Goal: Information Seeking & Learning: Understand process/instructions

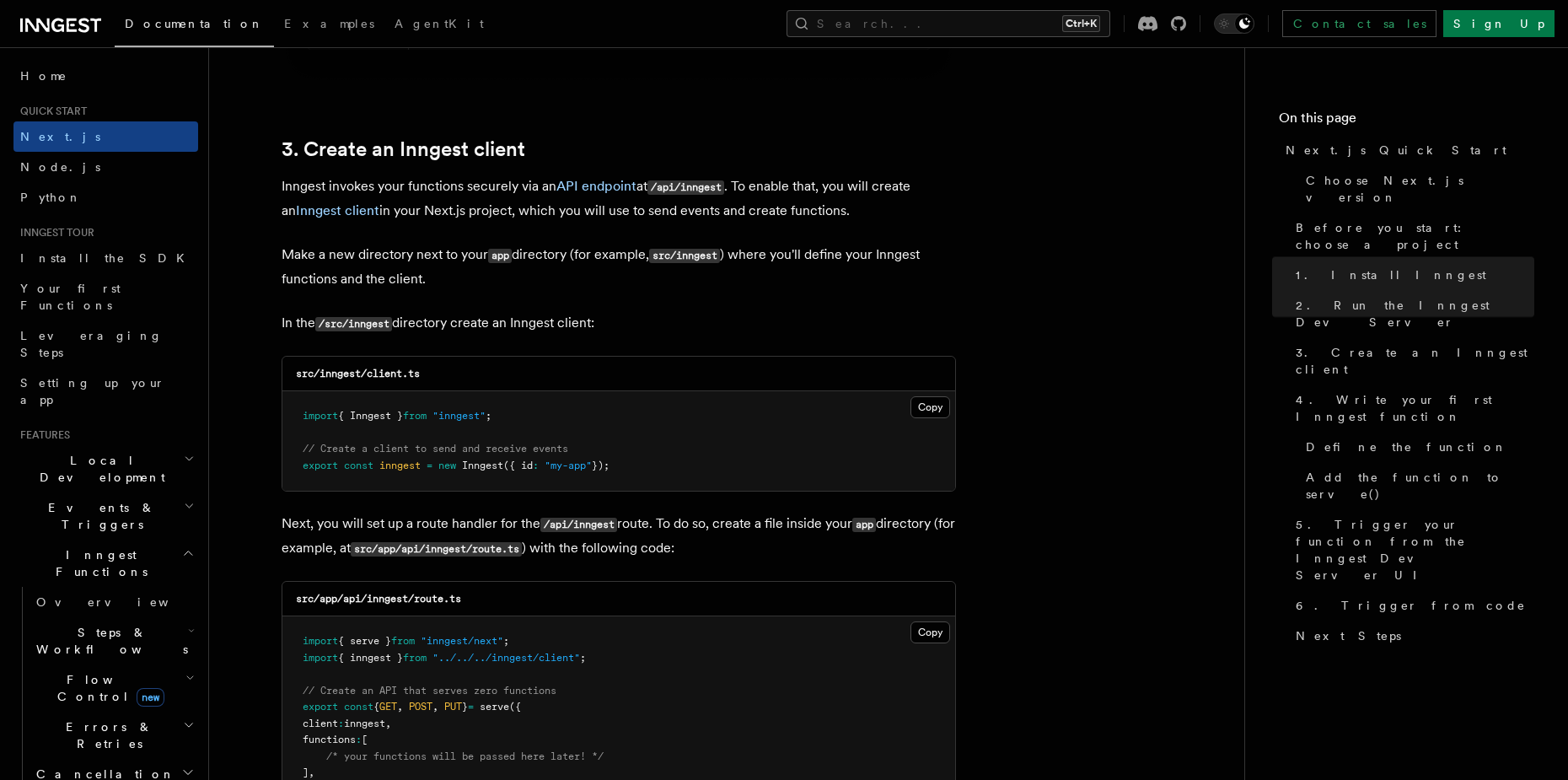
scroll to position [2024, 0]
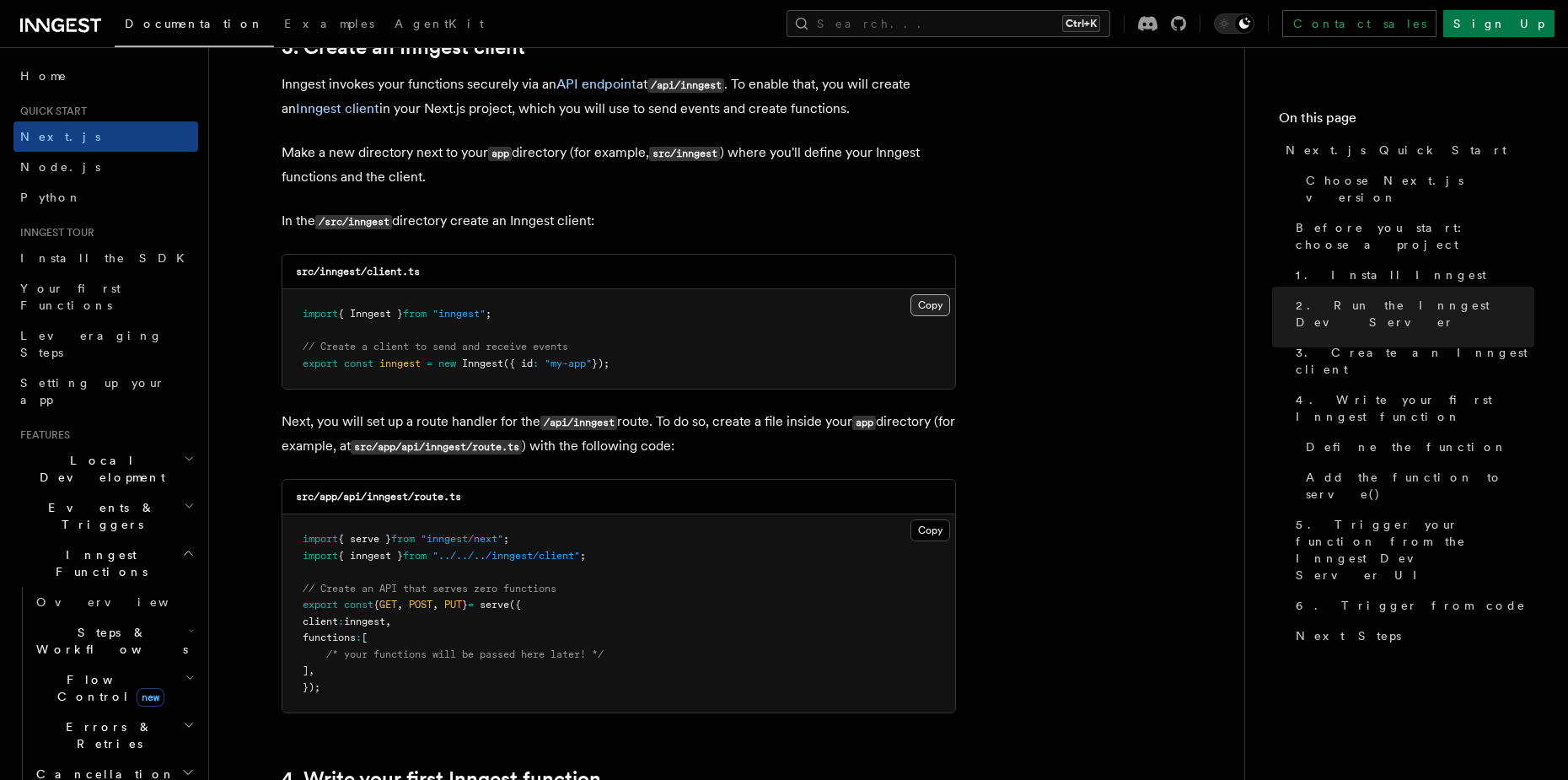
click at [940, 299] on button "Copy Copied" at bounding box center [930, 305] width 39 height 22
click at [939, 531] on button "Copy Copied" at bounding box center [930, 530] width 39 height 22
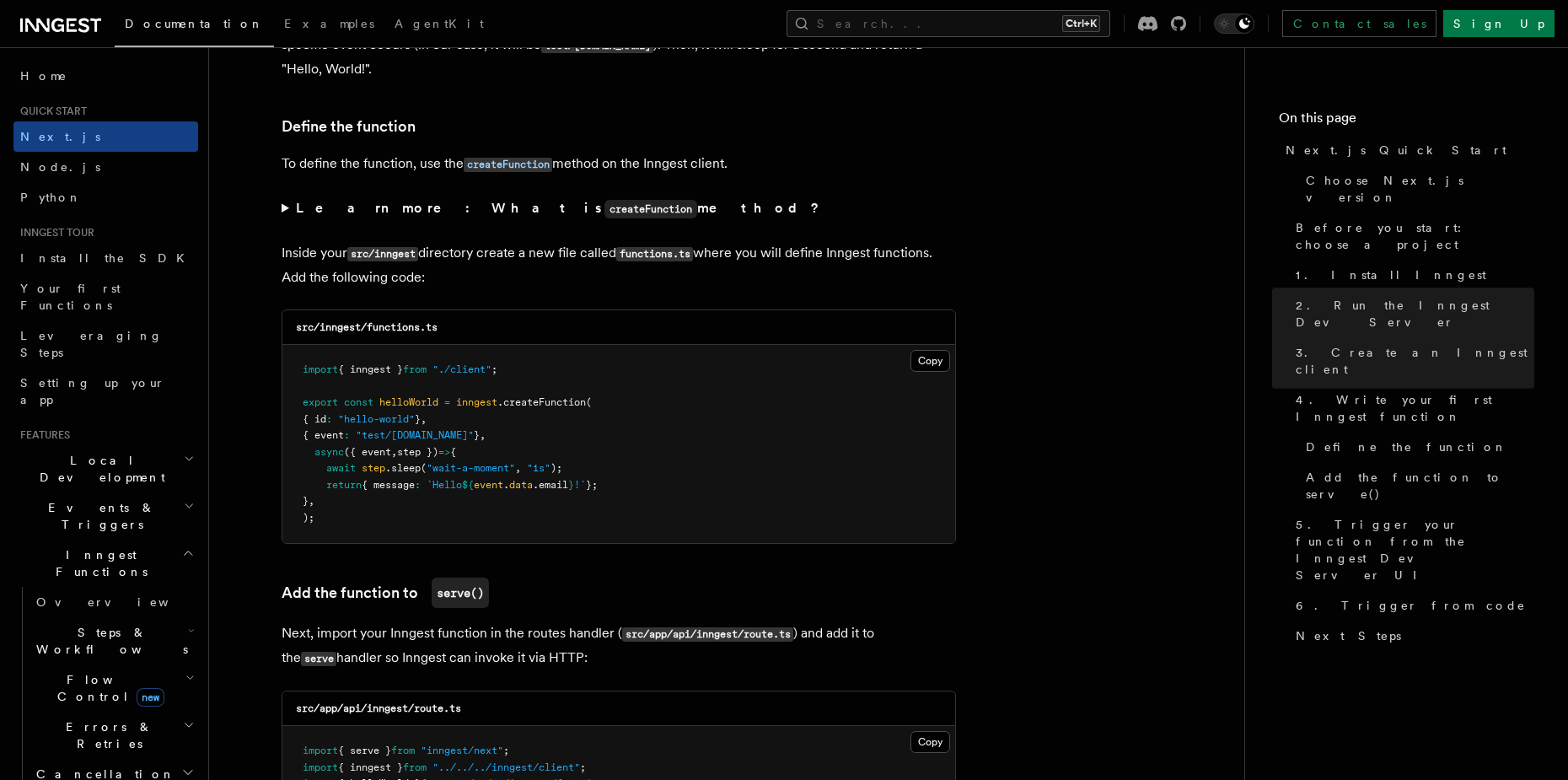
scroll to position [2867, 0]
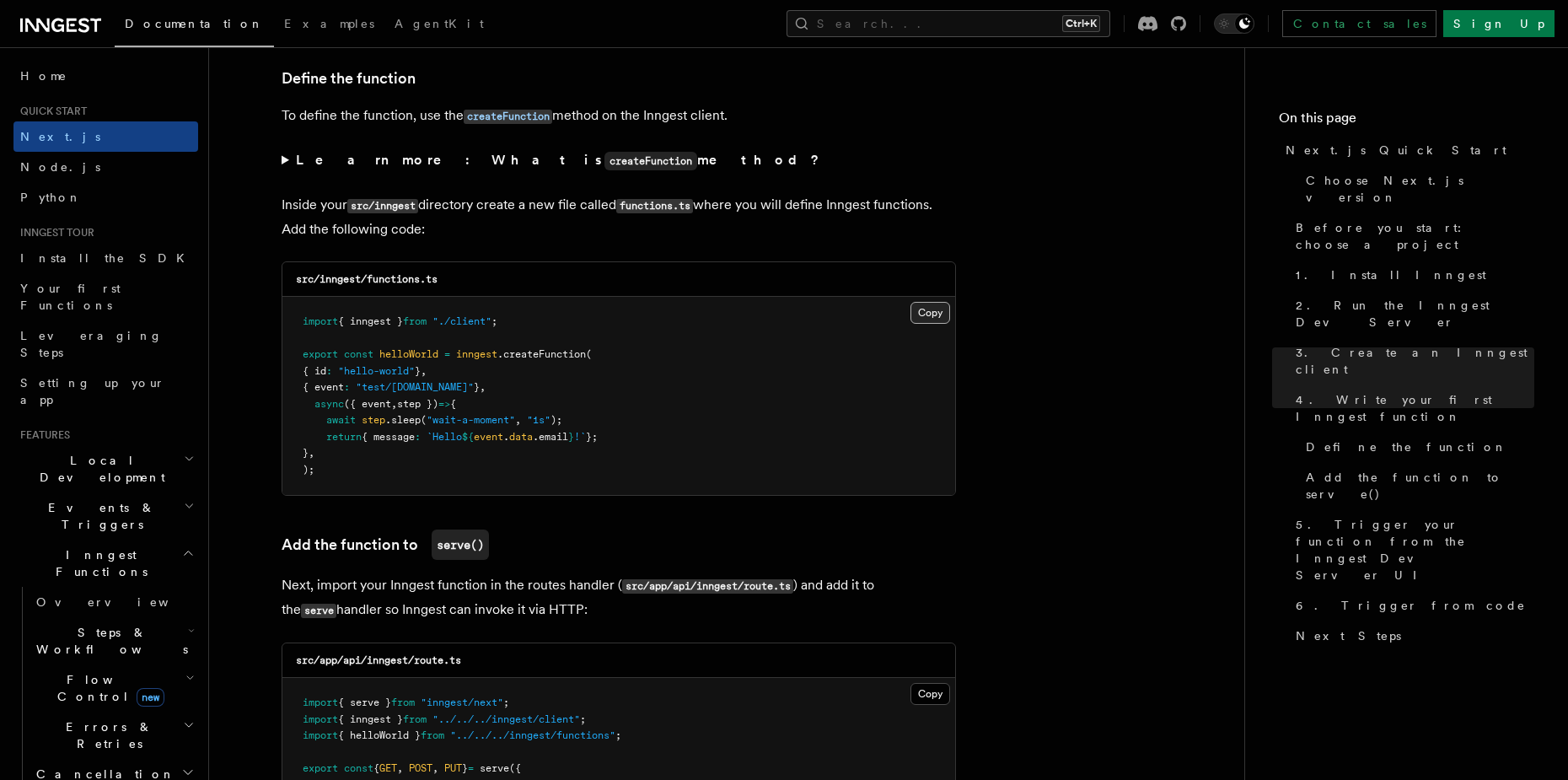
click at [928, 318] on button "Copy Copied" at bounding box center [930, 313] width 39 height 22
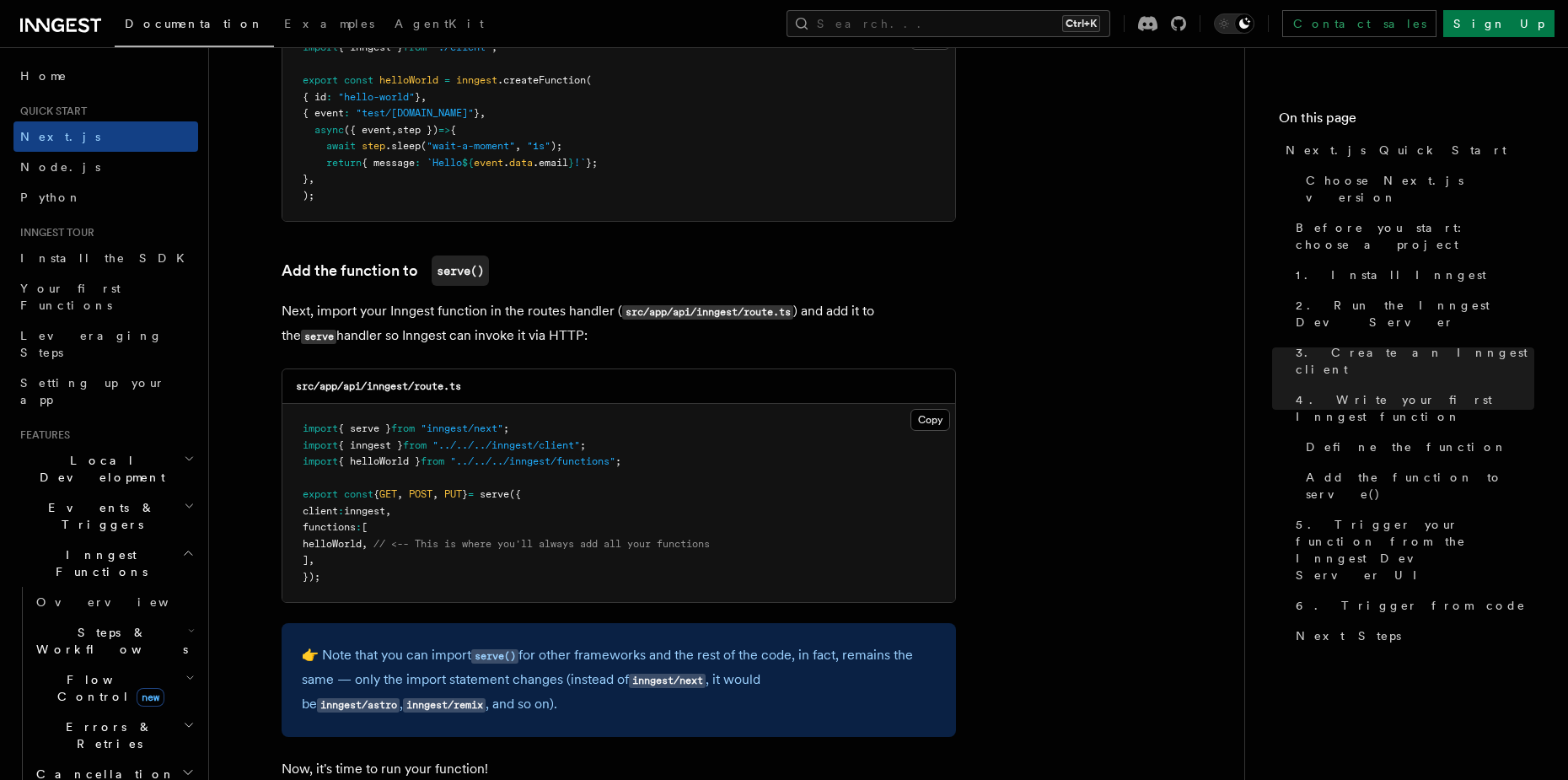
scroll to position [3204, 0]
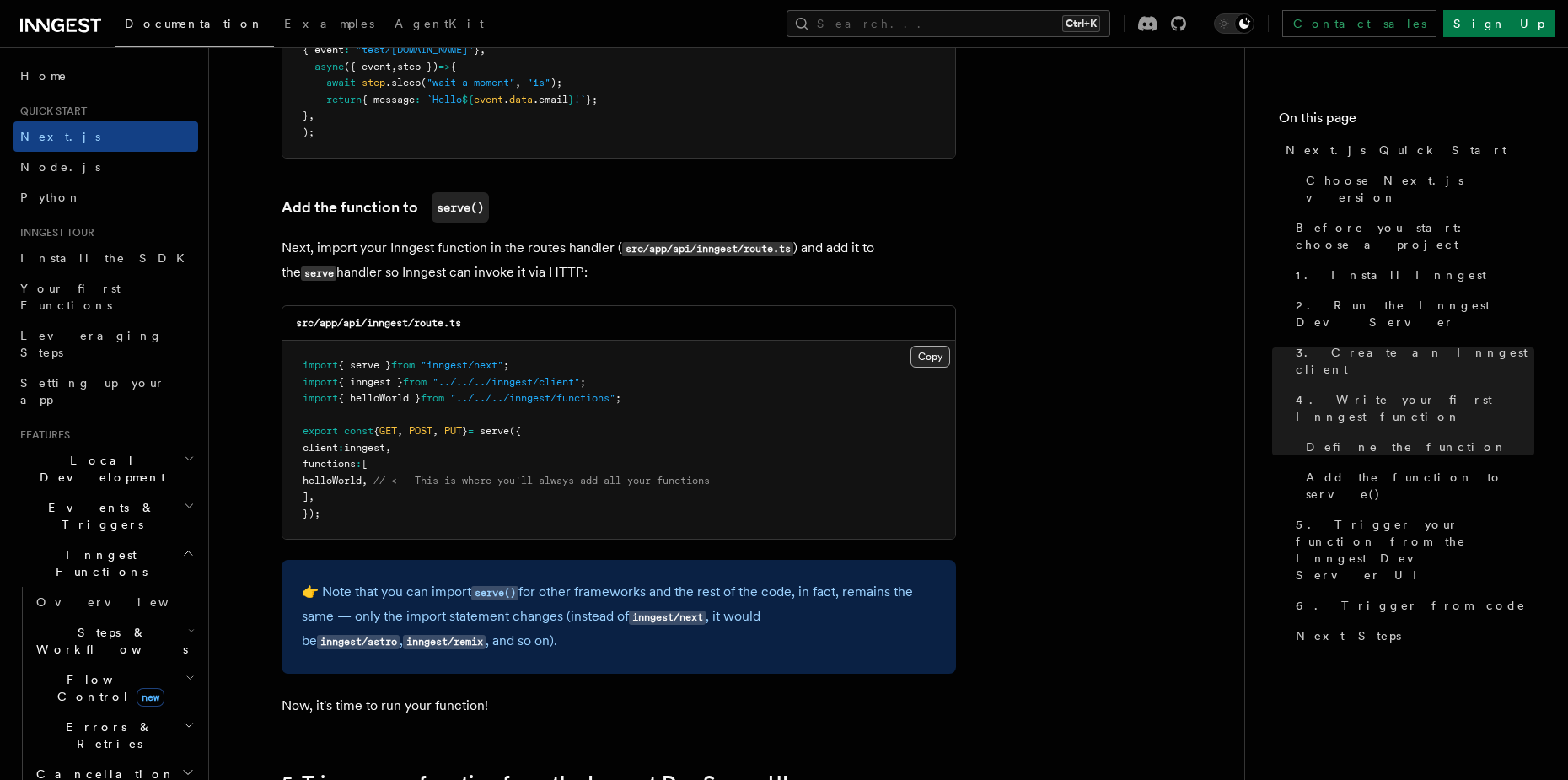
click at [930, 360] on button "Copy Copied" at bounding box center [930, 356] width 39 height 22
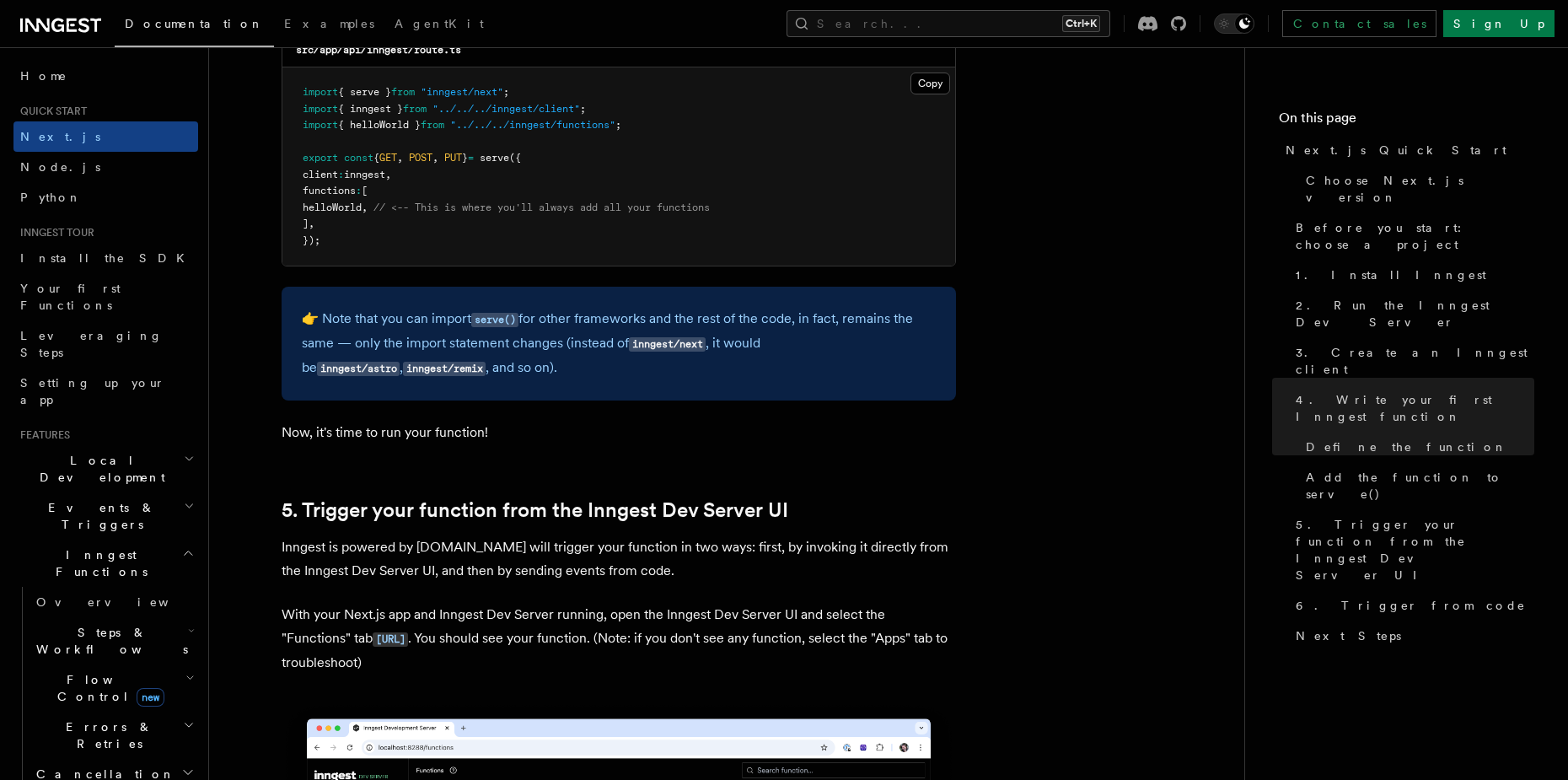
scroll to position [3457, 0]
